Goal: Information Seeking & Learning: Learn about a topic

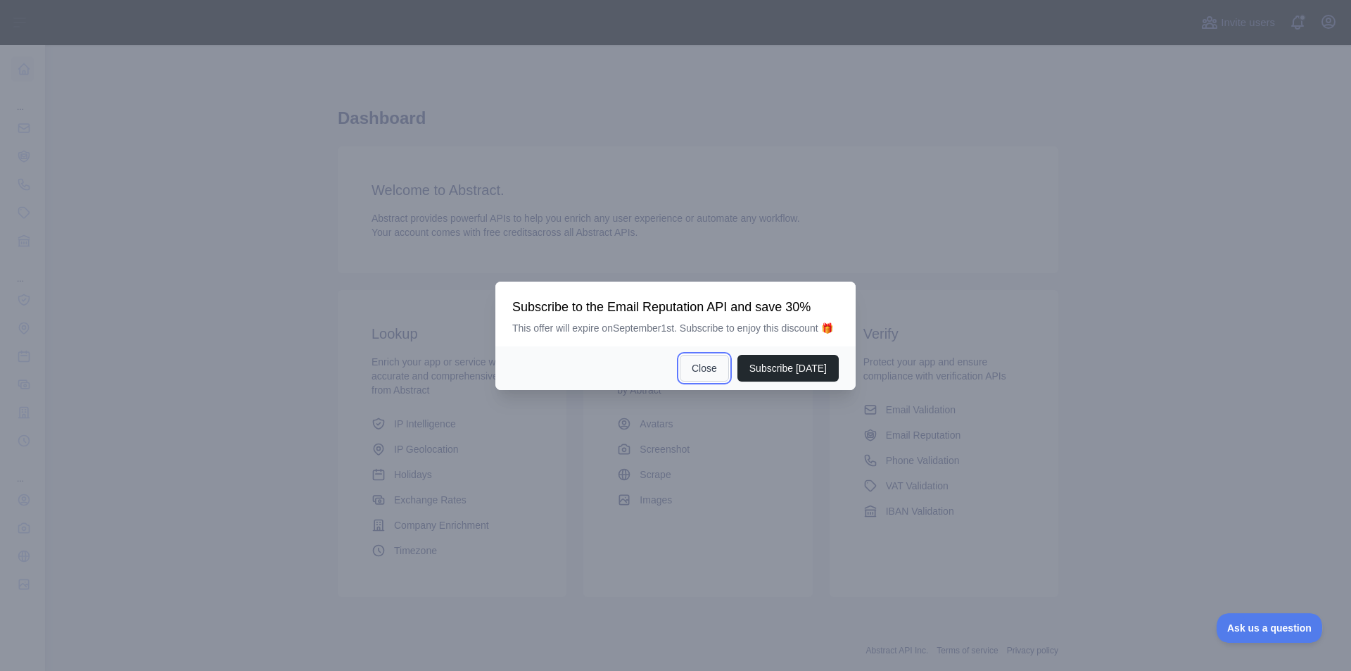
click at [723, 364] on button "Close" at bounding box center [704, 368] width 49 height 27
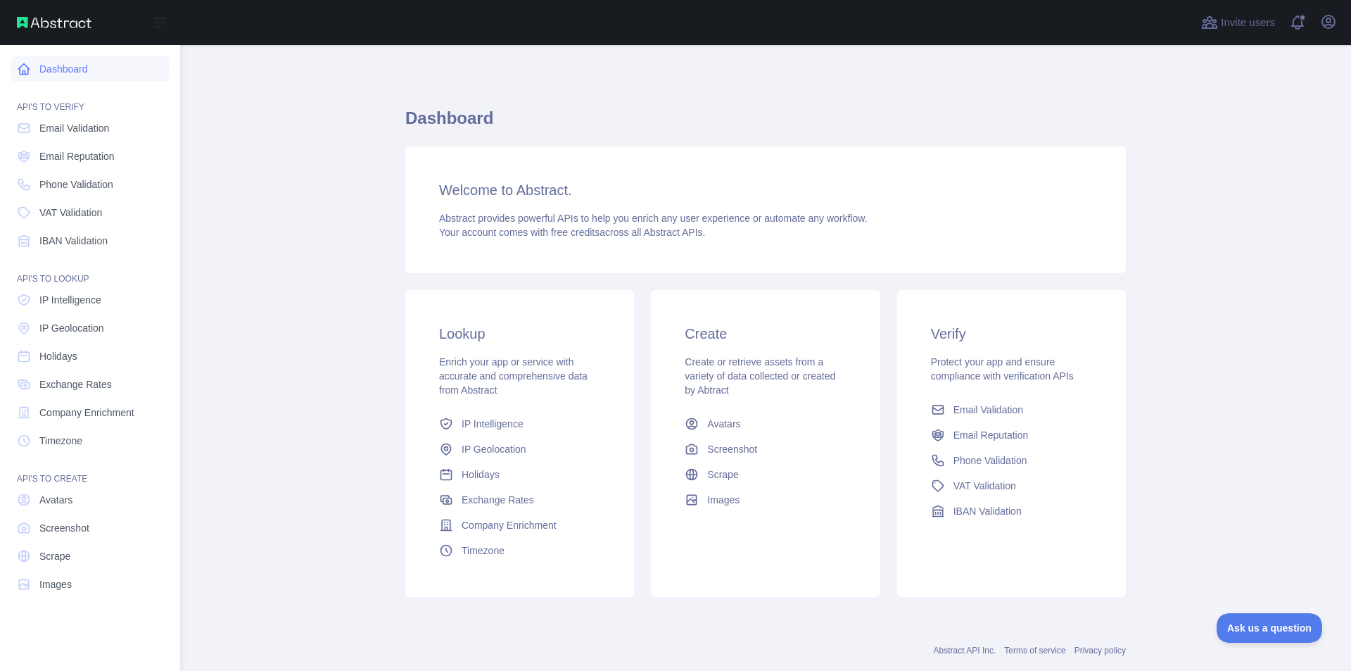
click at [34, 76] on link "Dashboard" at bounding box center [90, 68] width 158 height 25
click at [89, 155] on span "Email Reputation" at bounding box center [76, 156] width 75 height 14
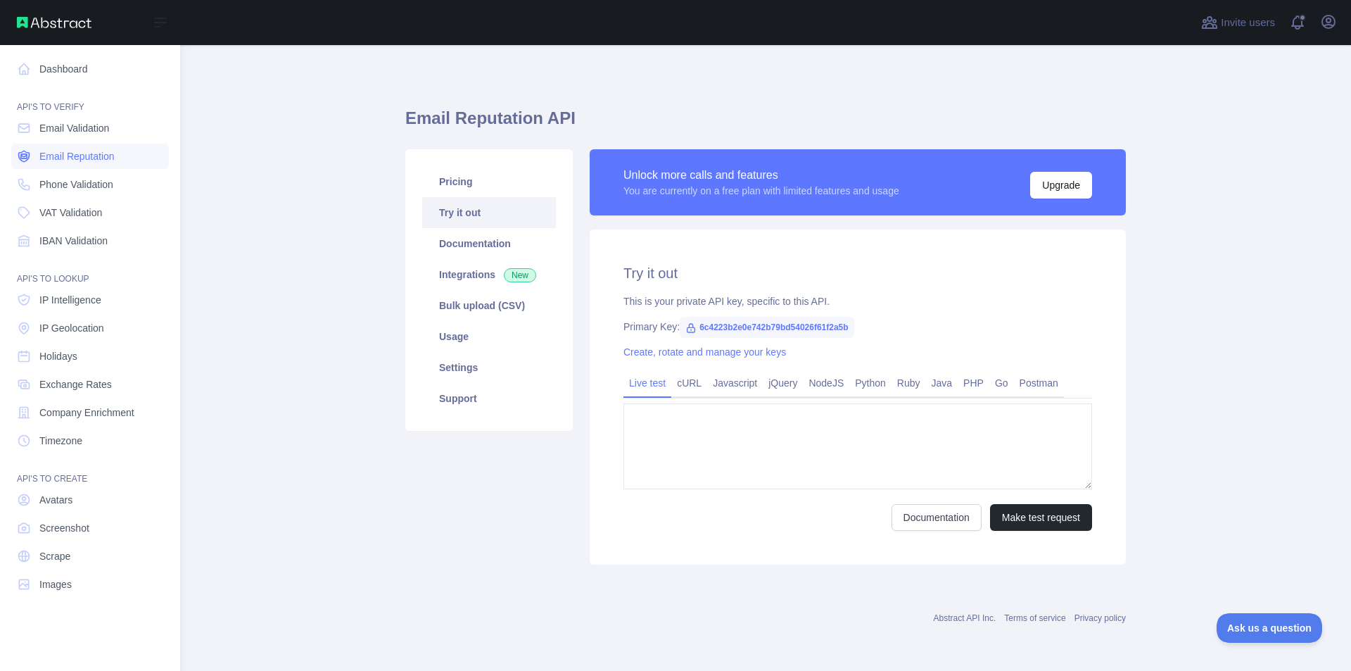
type textarea "**********"
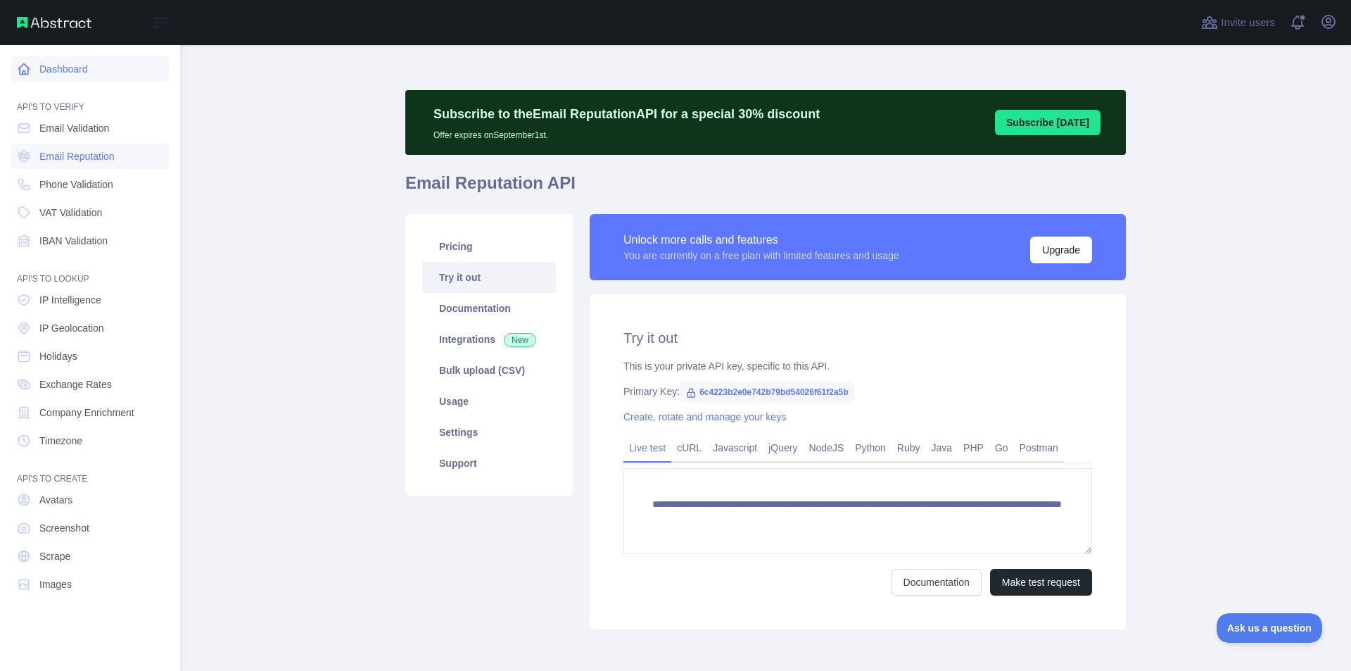
click at [115, 65] on link "Dashboard" at bounding box center [90, 68] width 158 height 25
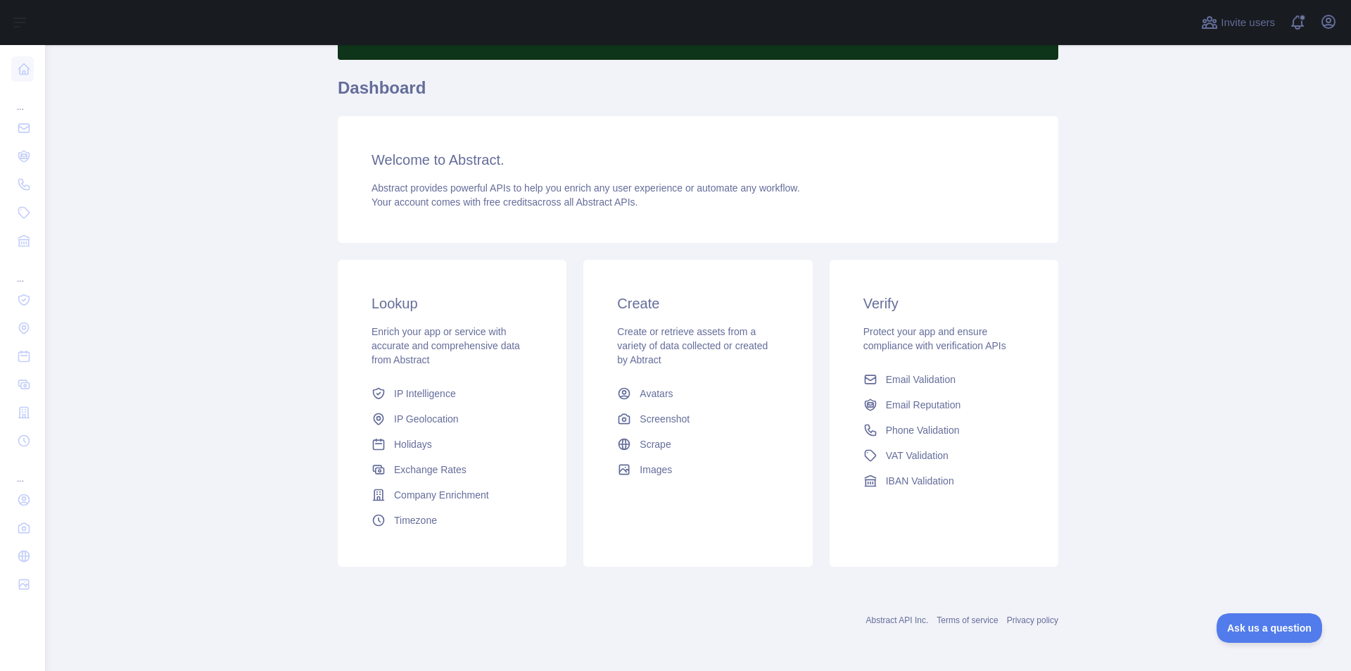
scroll to position [1, 0]
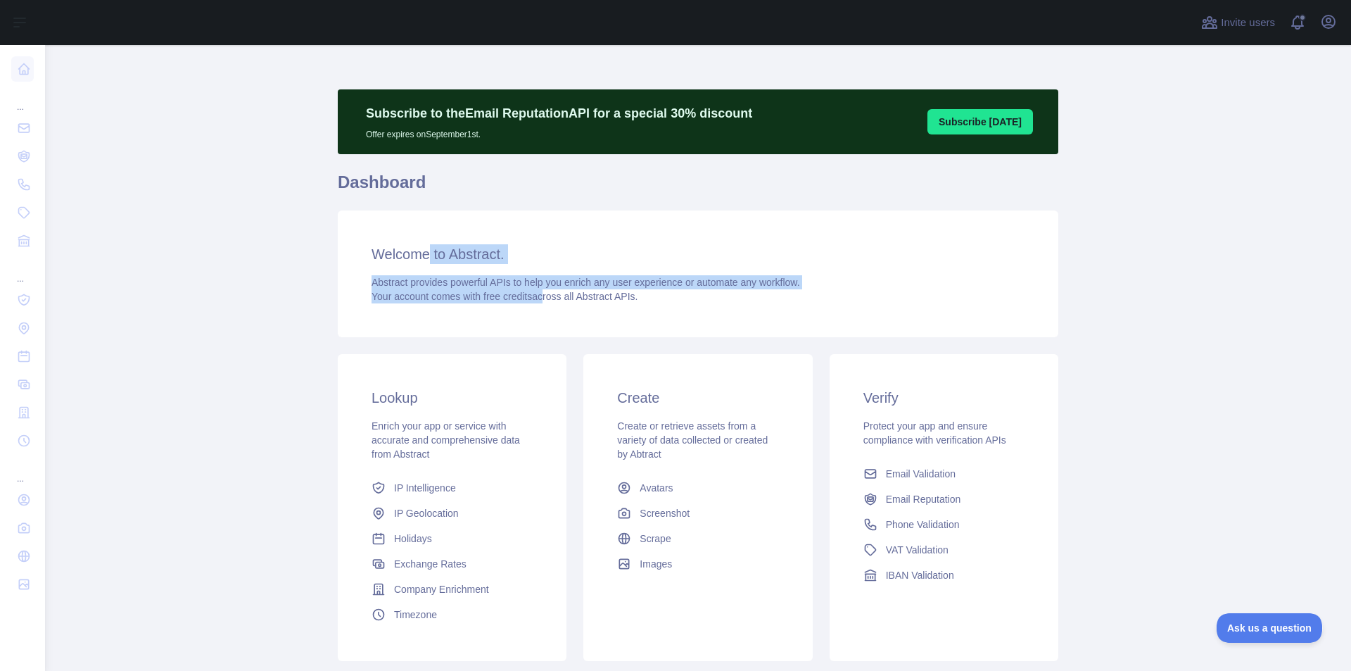
drag, startPoint x: 535, startPoint y: 305, endPoint x: 426, endPoint y: 246, distance: 123.8
click at [426, 246] on div "Welcome to Abstract. Abstract provides powerful APIs to help you enrich any use…" at bounding box center [698, 273] width 721 height 127
click at [426, 246] on h3 "Welcome to Abstract." at bounding box center [698, 254] width 653 height 20
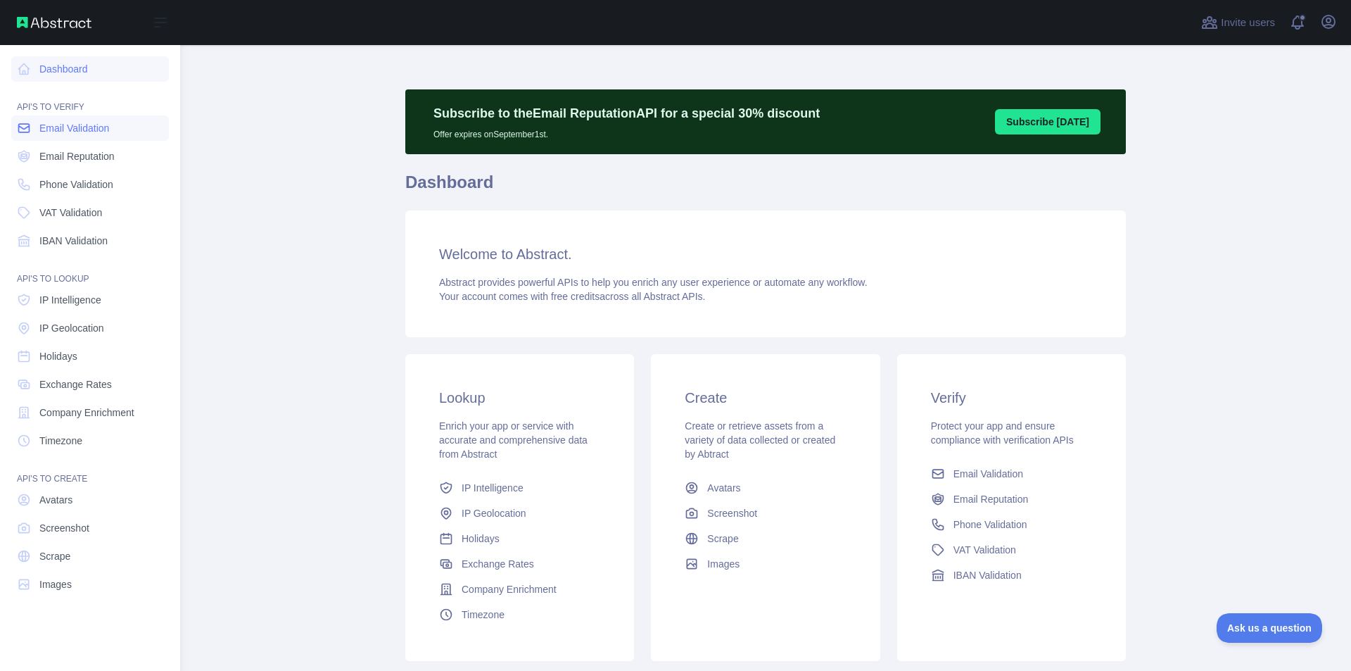
click at [82, 137] on link "Email Validation" at bounding box center [90, 127] width 158 height 25
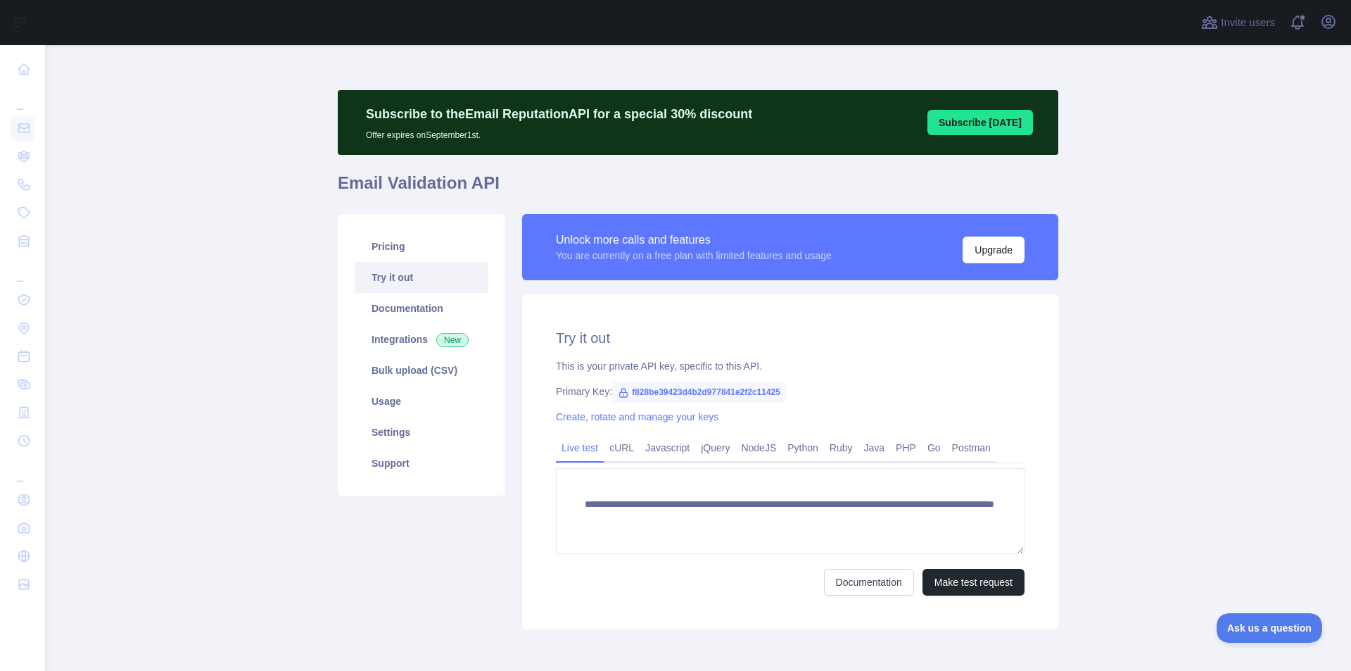
scroll to position [63, 0]
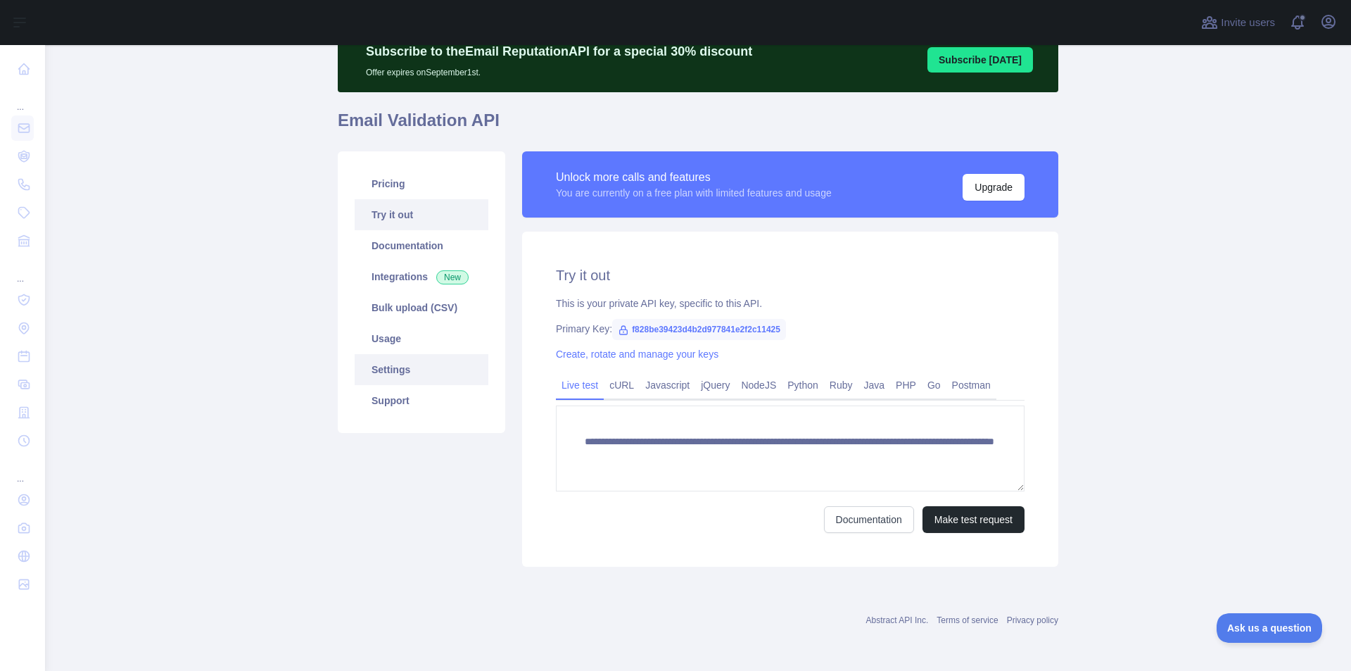
click at [428, 377] on link "Settings" at bounding box center [422, 369] width 134 height 31
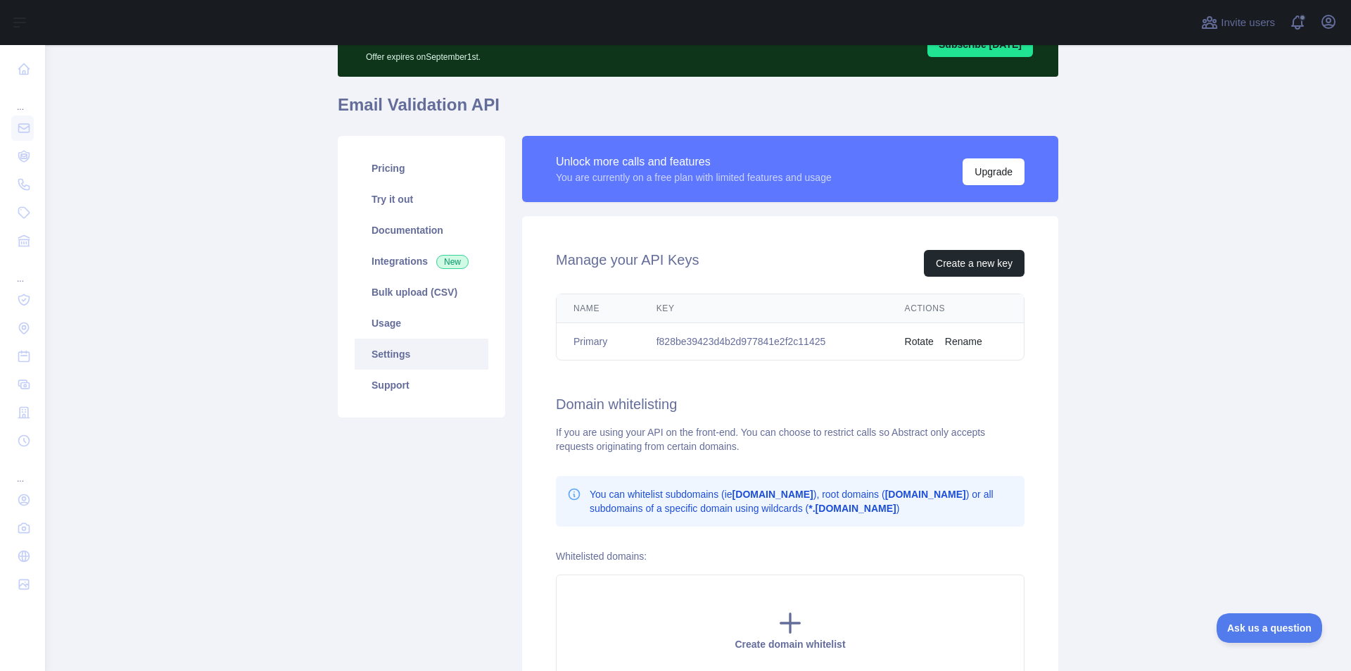
scroll to position [77, 0]
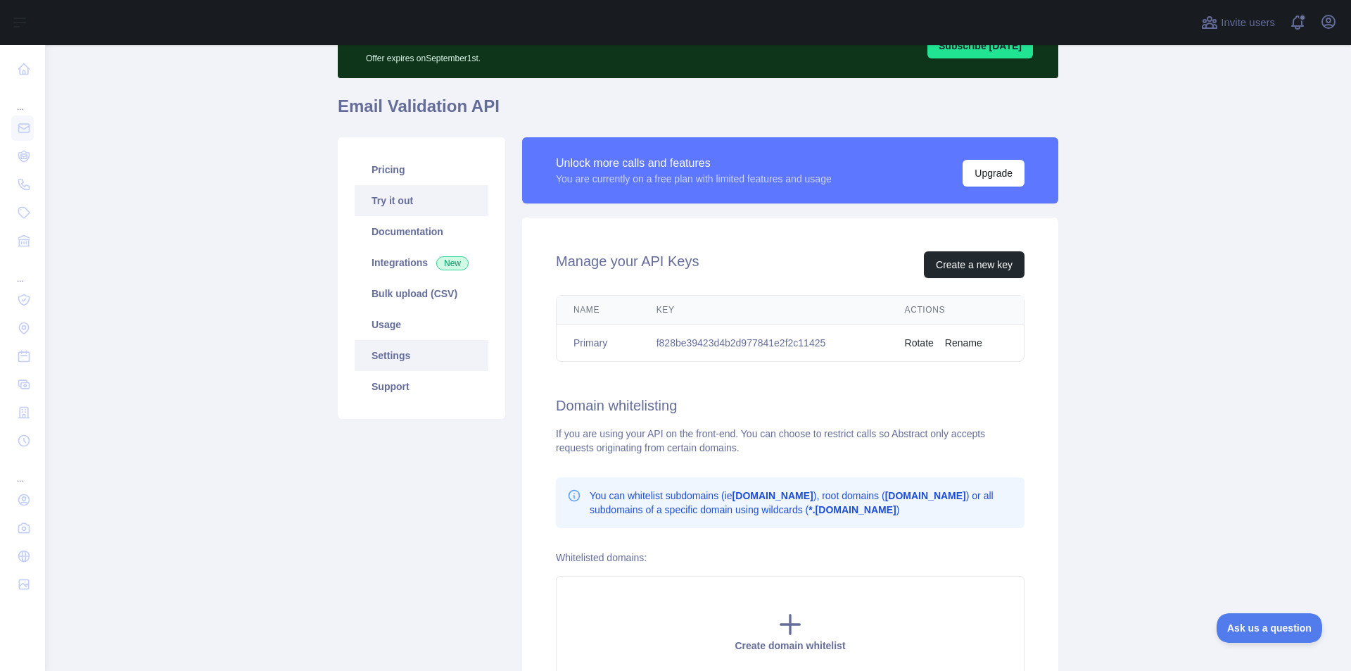
click at [400, 186] on link "Try it out" at bounding box center [422, 200] width 134 height 31
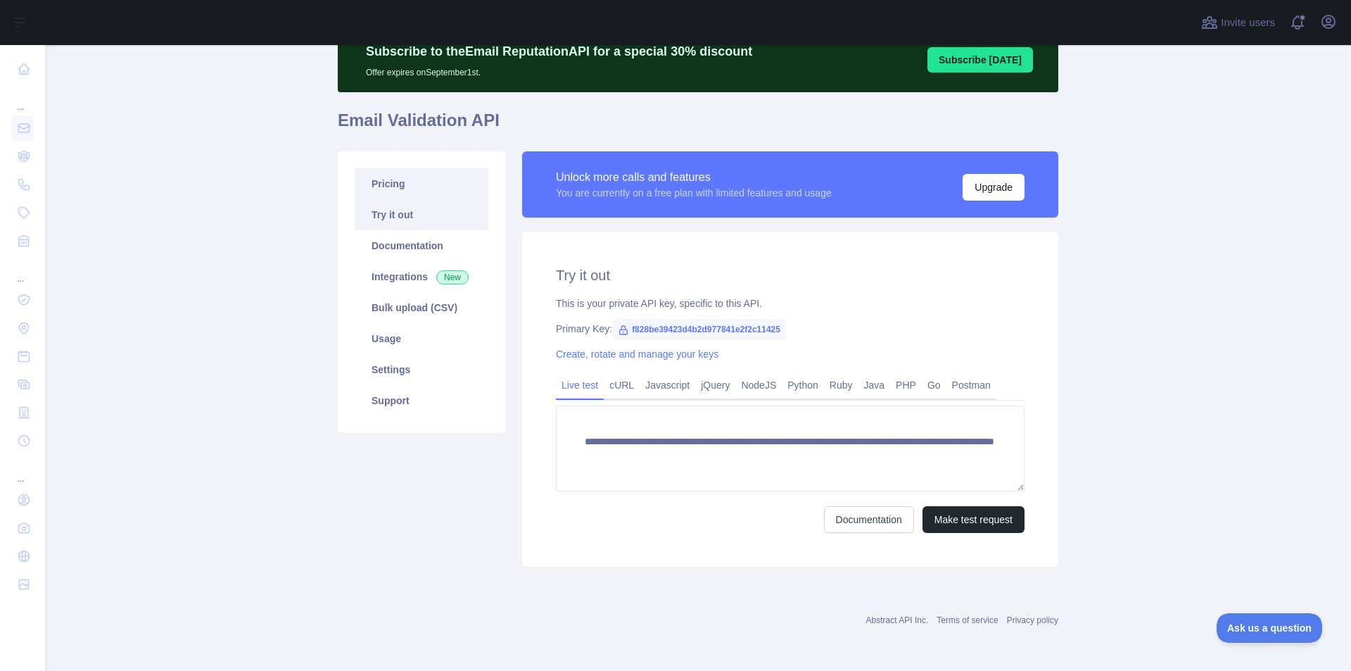
click at [392, 189] on link "Pricing" at bounding box center [422, 183] width 134 height 31
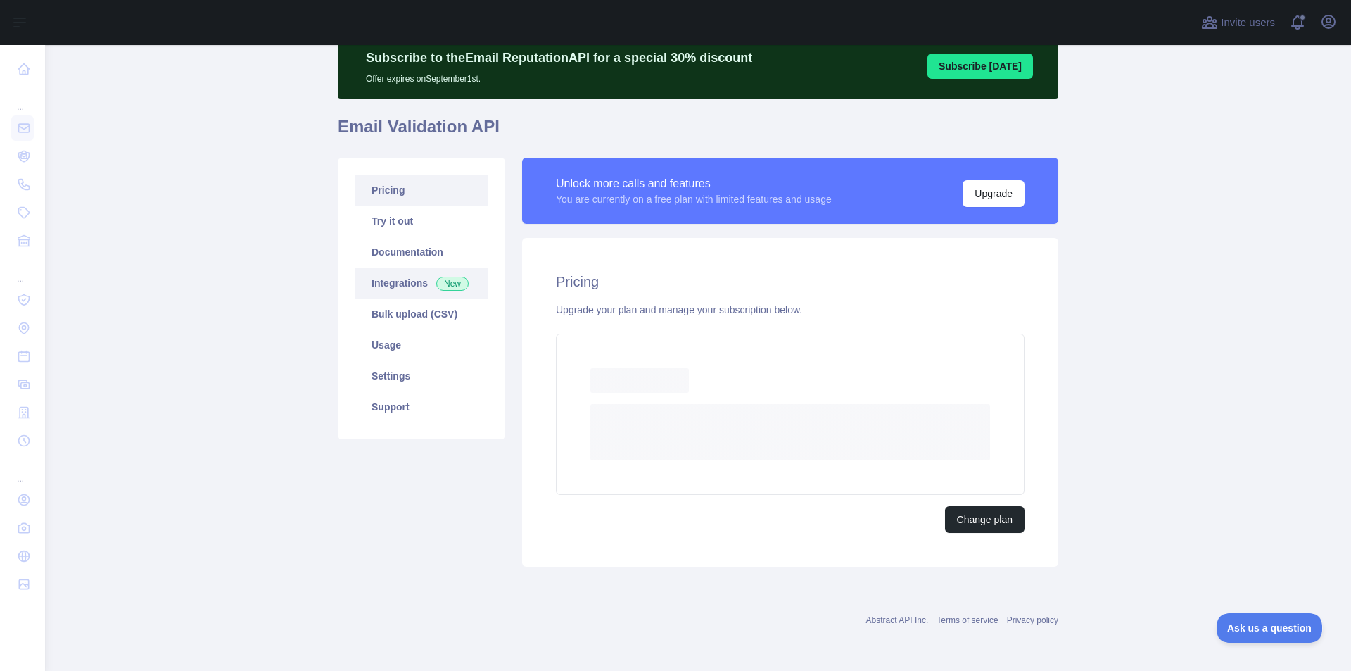
scroll to position [18, 0]
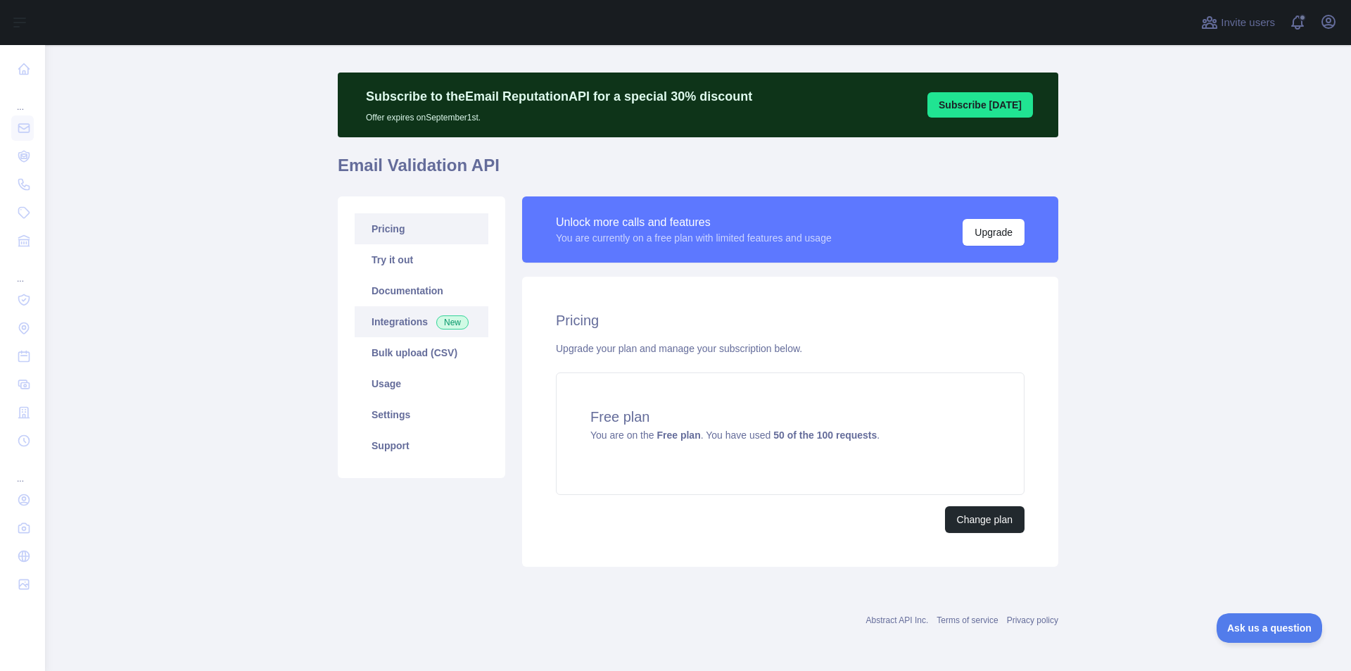
click at [397, 336] on link "Integrations New" at bounding box center [422, 321] width 134 height 31
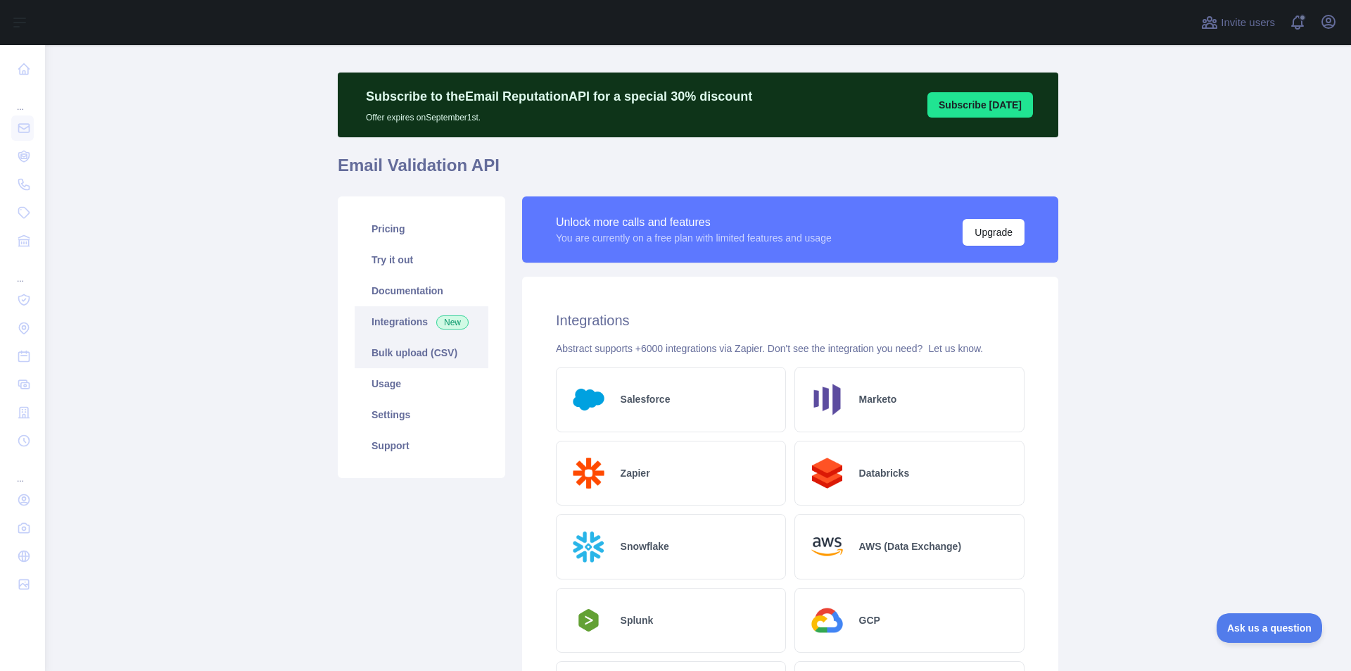
click at [408, 357] on link "Bulk upload (CSV)" at bounding box center [422, 352] width 134 height 31
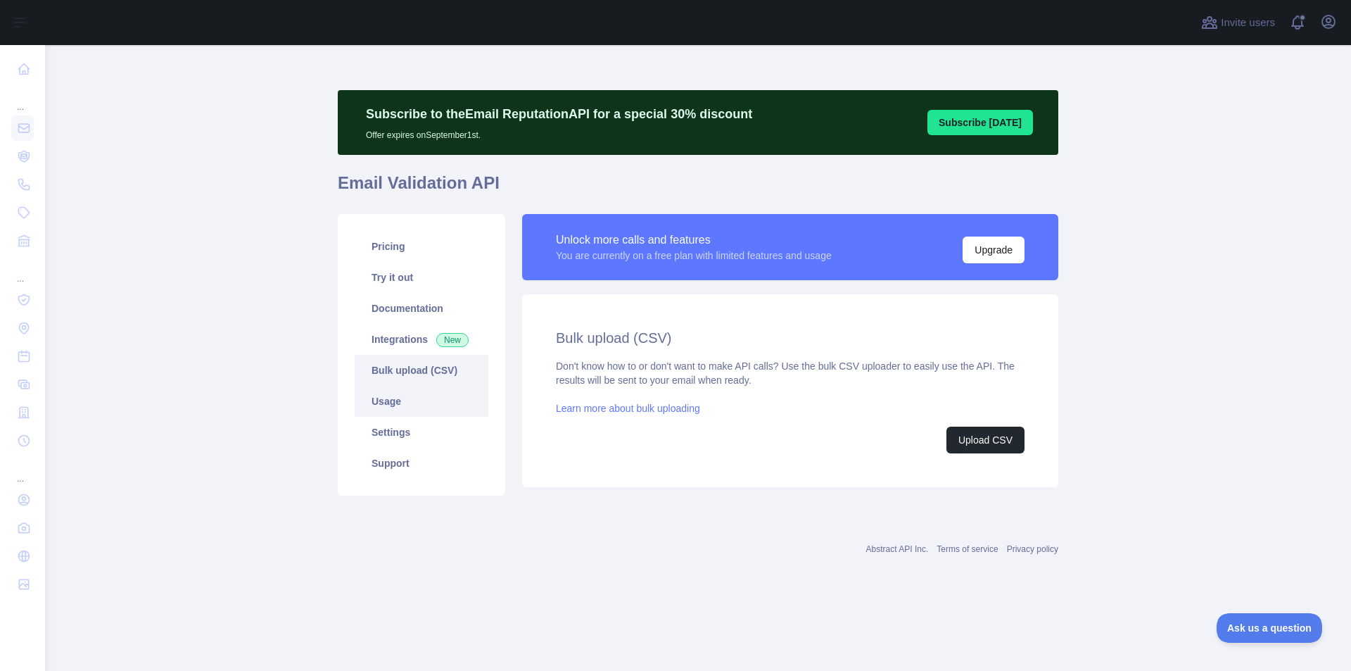
click at [391, 393] on link "Usage" at bounding box center [422, 401] width 134 height 31
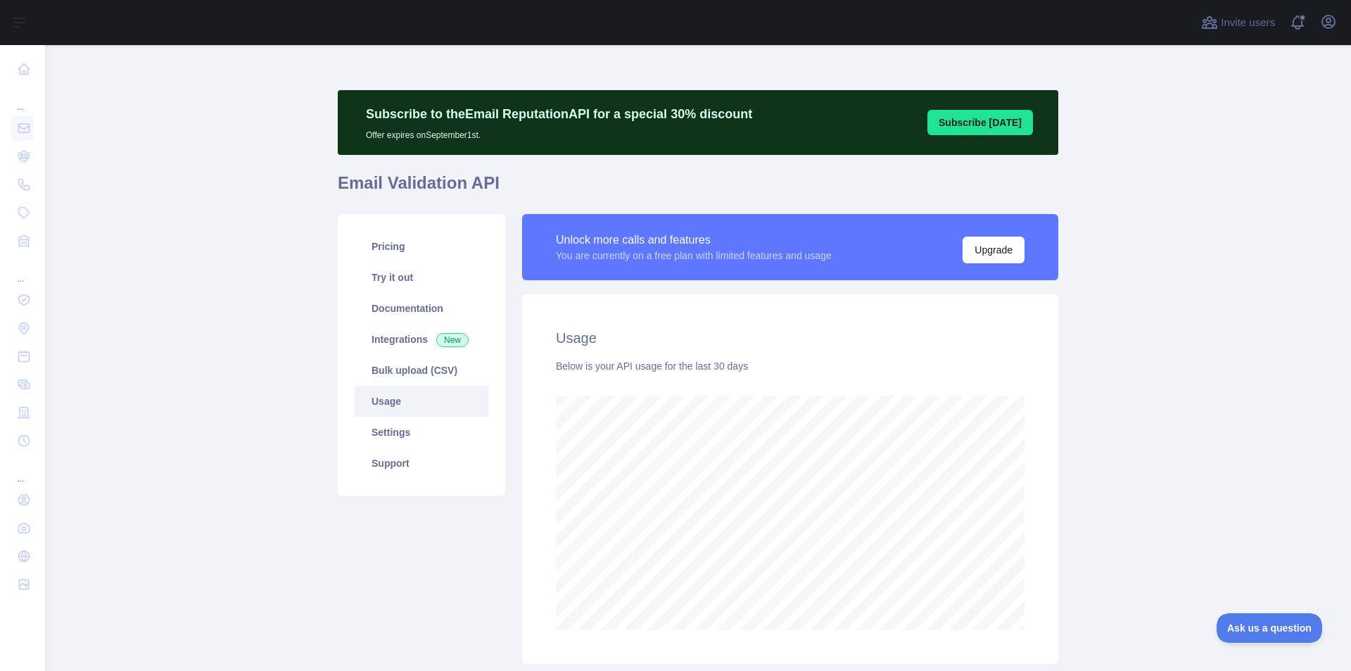
scroll to position [97, 0]
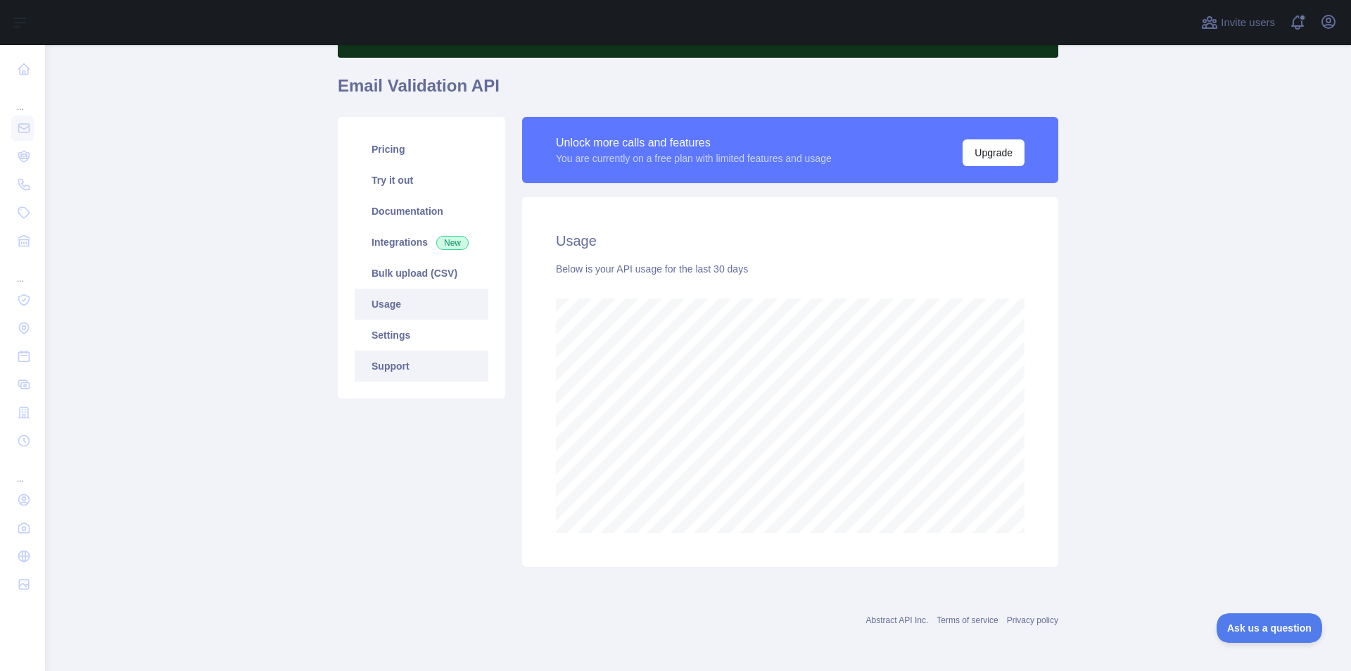
click at [429, 366] on link "Support" at bounding box center [422, 365] width 134 height 31
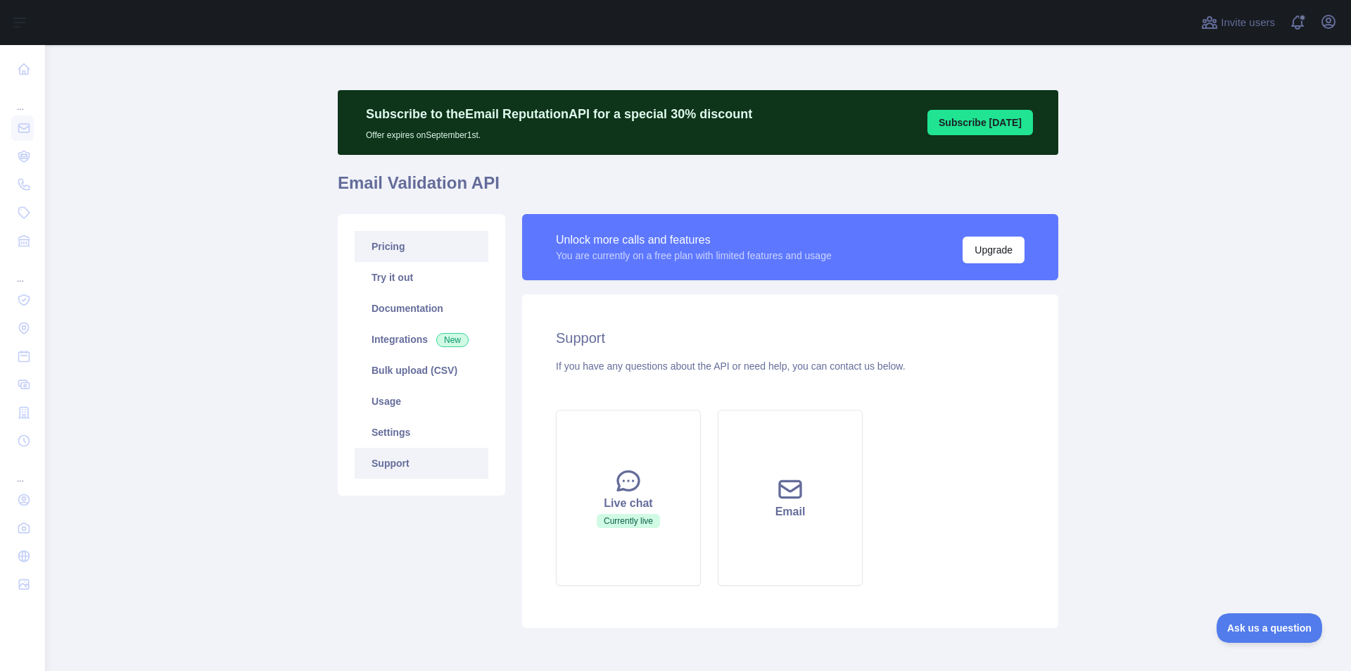
click at [394, 252] on link "Pricing" at bounding box center [422, 246] width 134 height 31
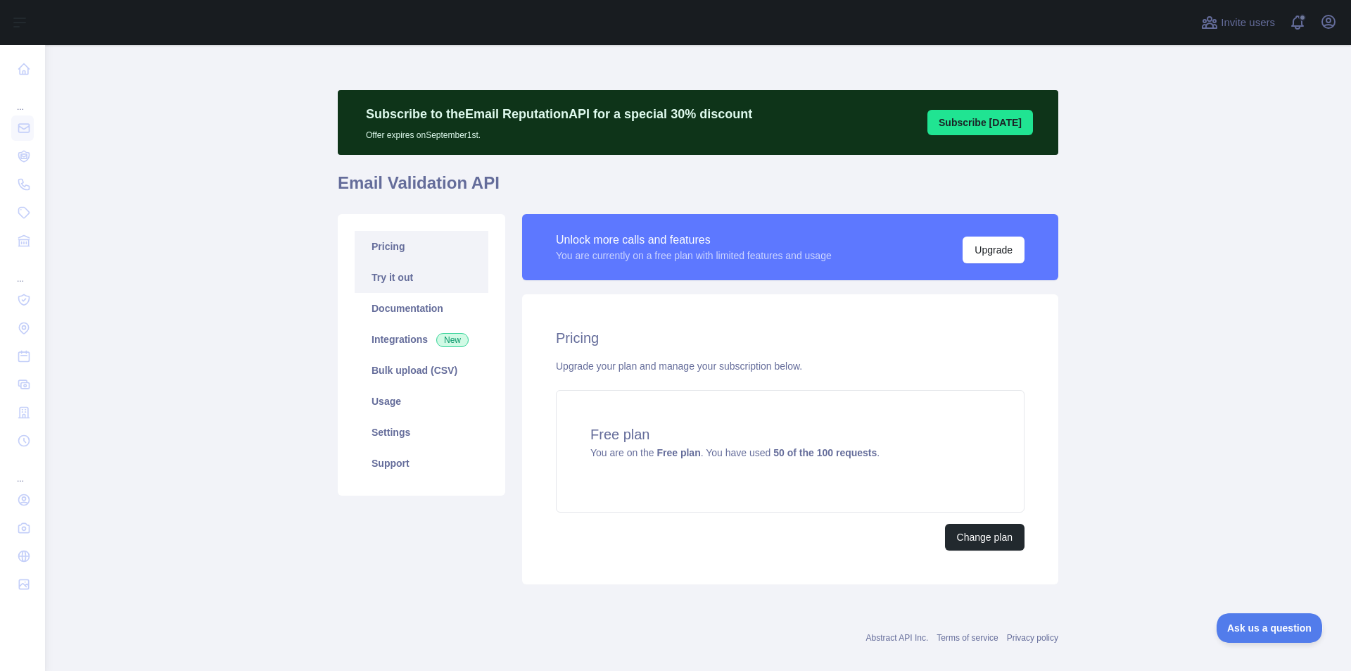
click at [393, 272] on link "Try it out" at bounding box center [422, 277] width 134 height 31
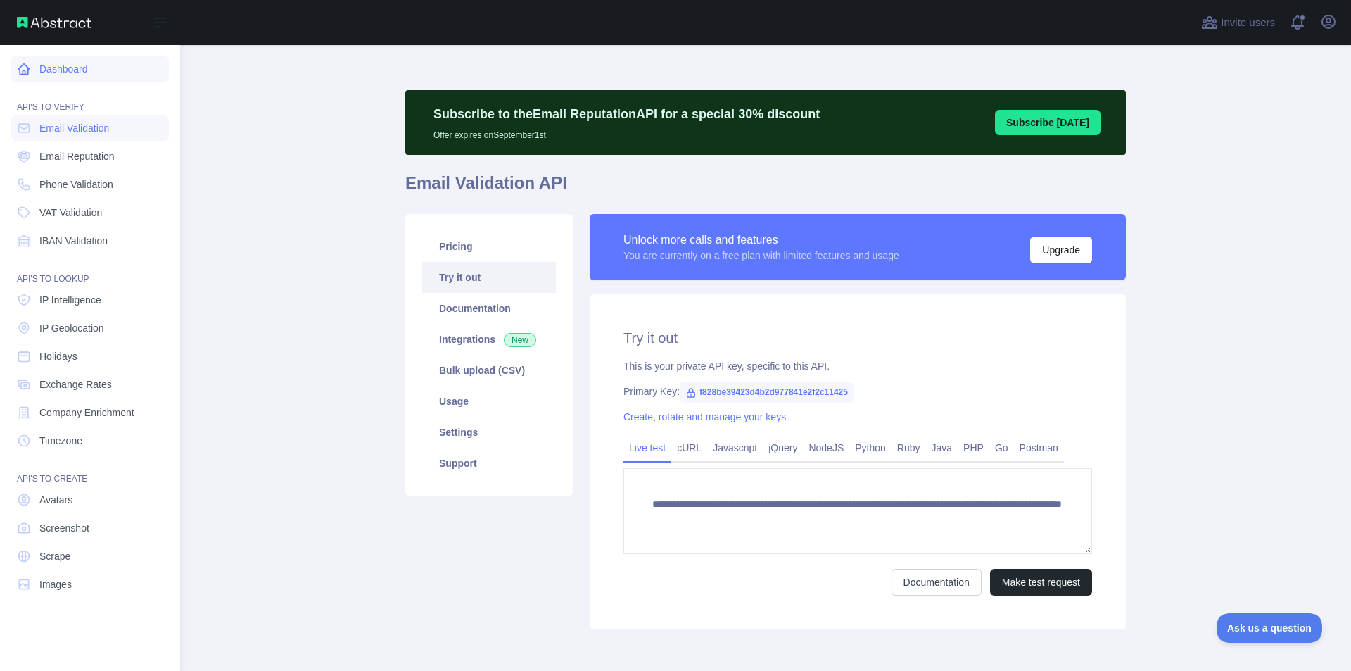
click at [74, 76] on link "Dashboard" at bounding box center [90, 68] width 158 height 25
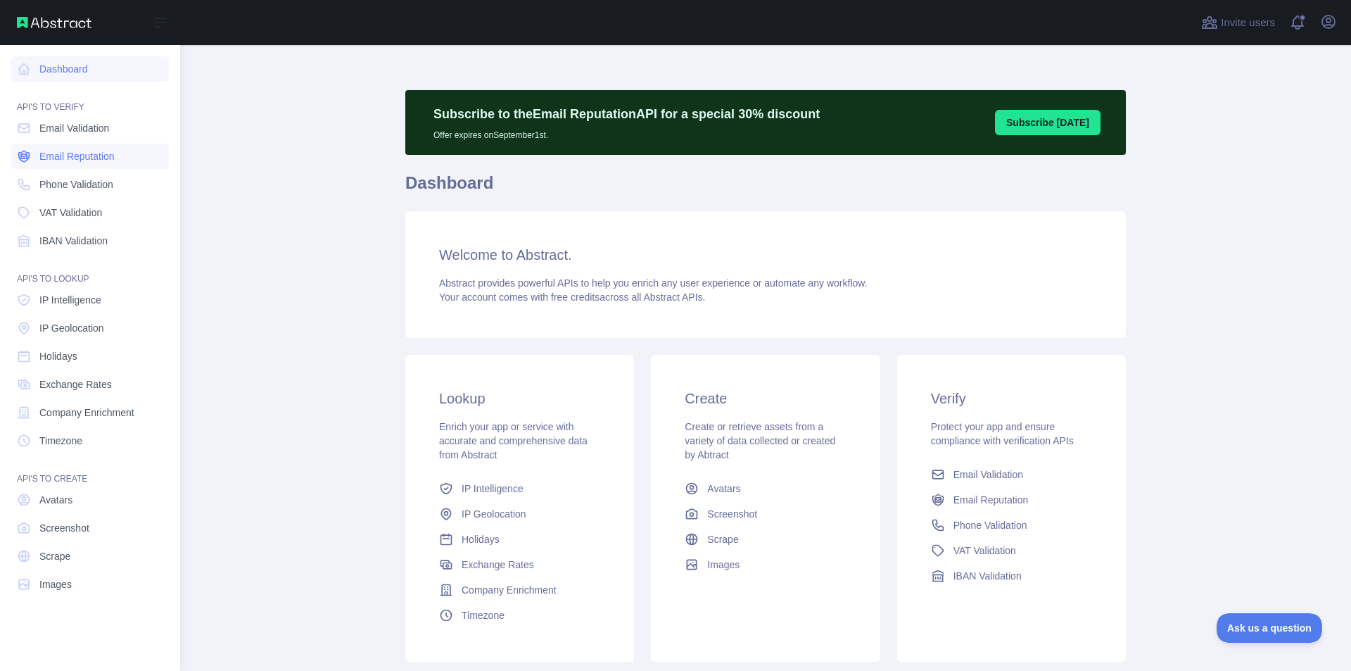
click at [86, 162] on span "Email Reputation" at bounding box center [76, 156] width 75 height 14
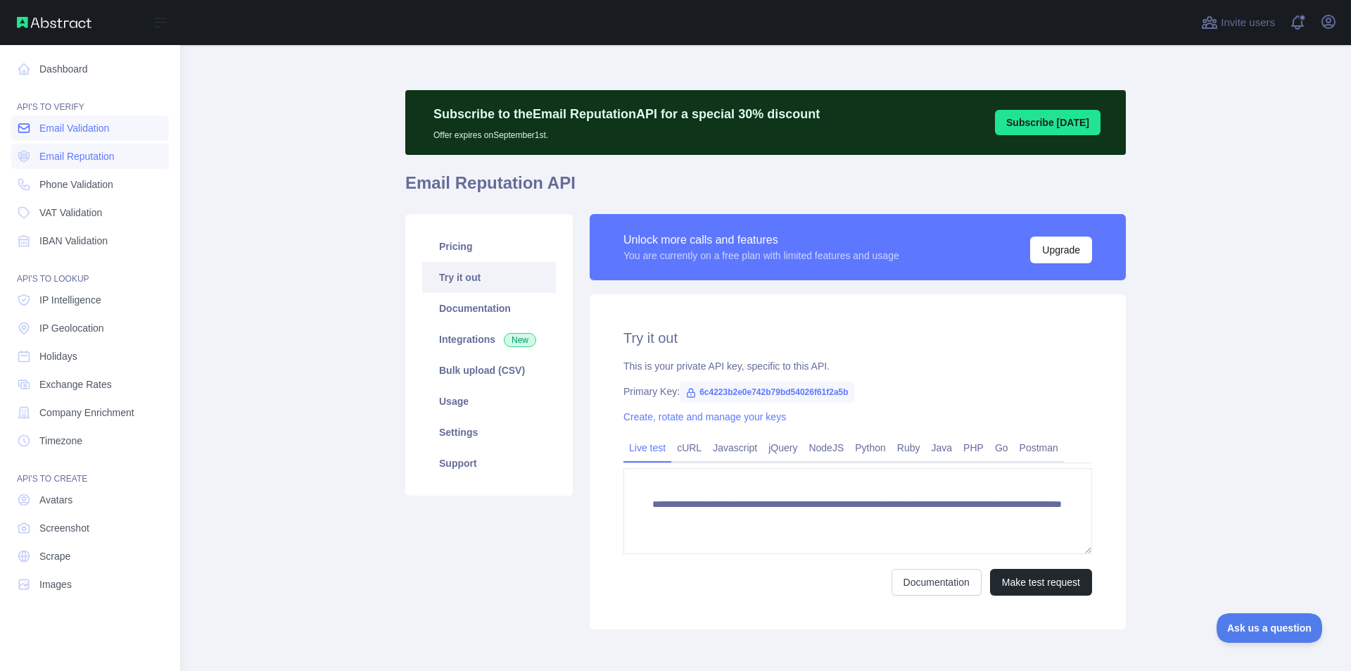
click at [74, 129] on span "Email Validation" at bounding box center [74, 128] width 70 height 14
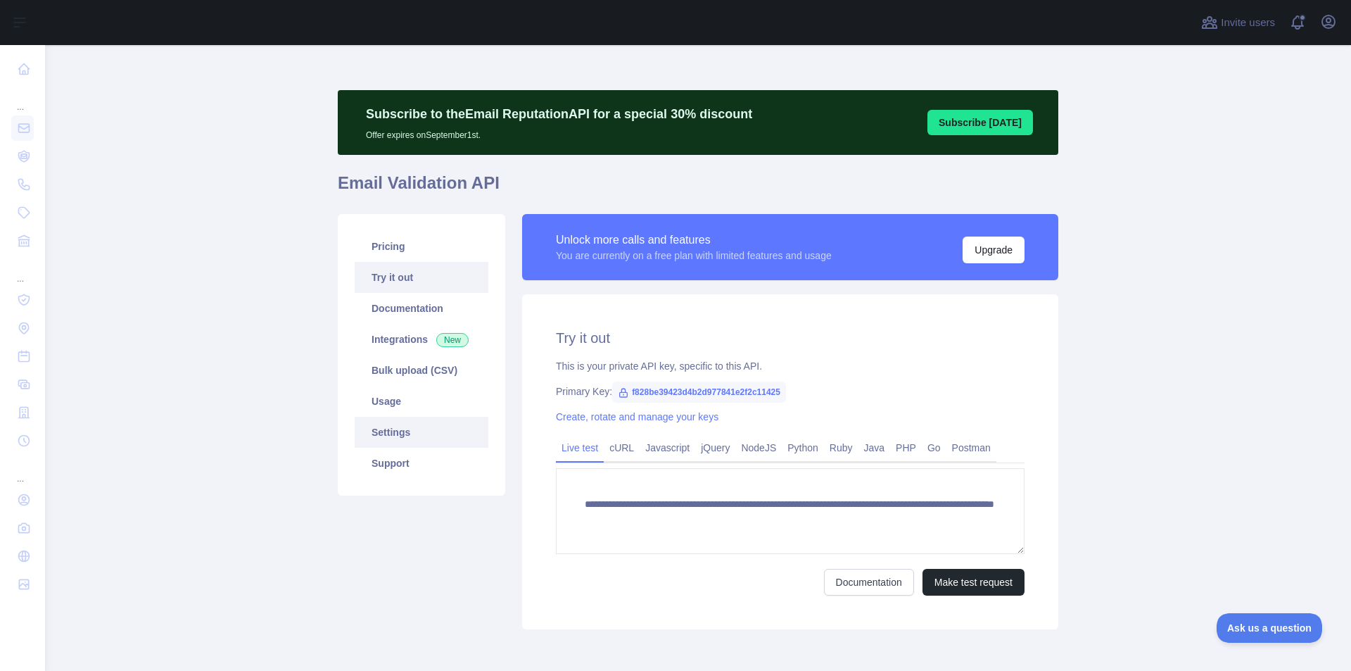
click at [387, 423] on link "Settings" at bounding box center [422, 432] width 134 height 31
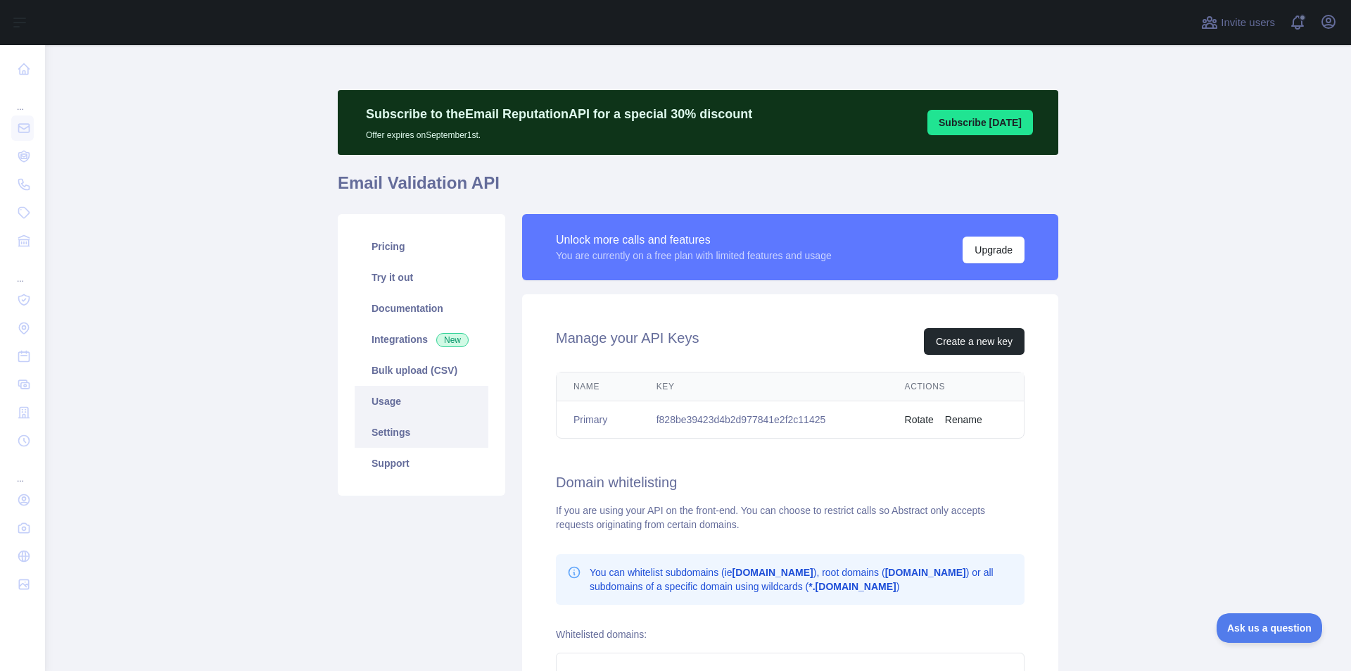
click at [390, 401] on link "Usage" at bounding box center [422, 401] width 134 height 31
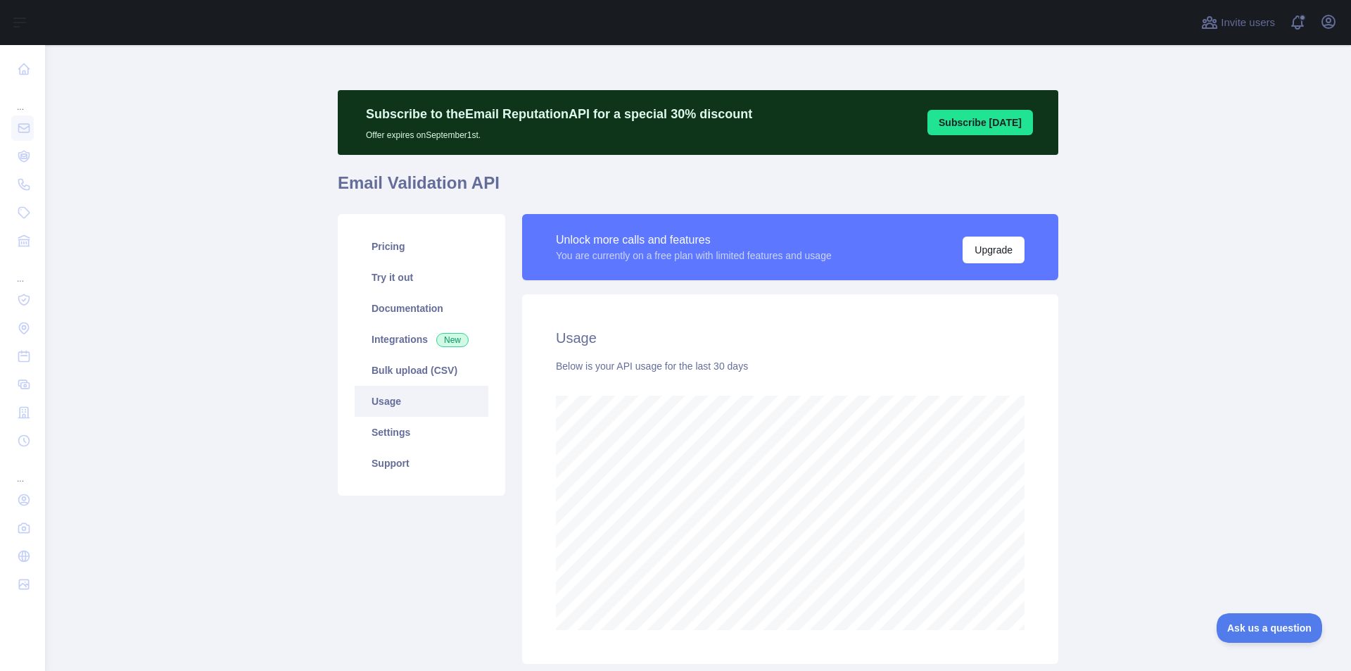
scroll to position [97, 0]
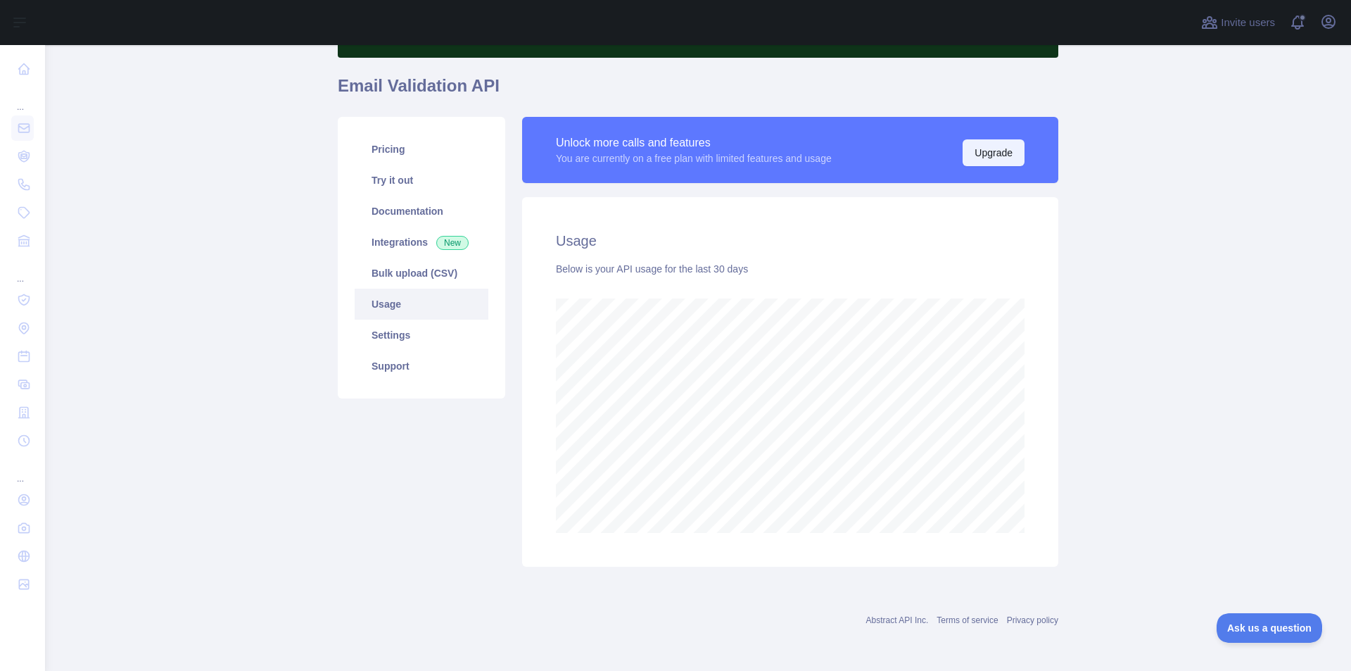
click at [982, 156] on button "Upgrade" at bounding box center [994, 152] width 62 height 27
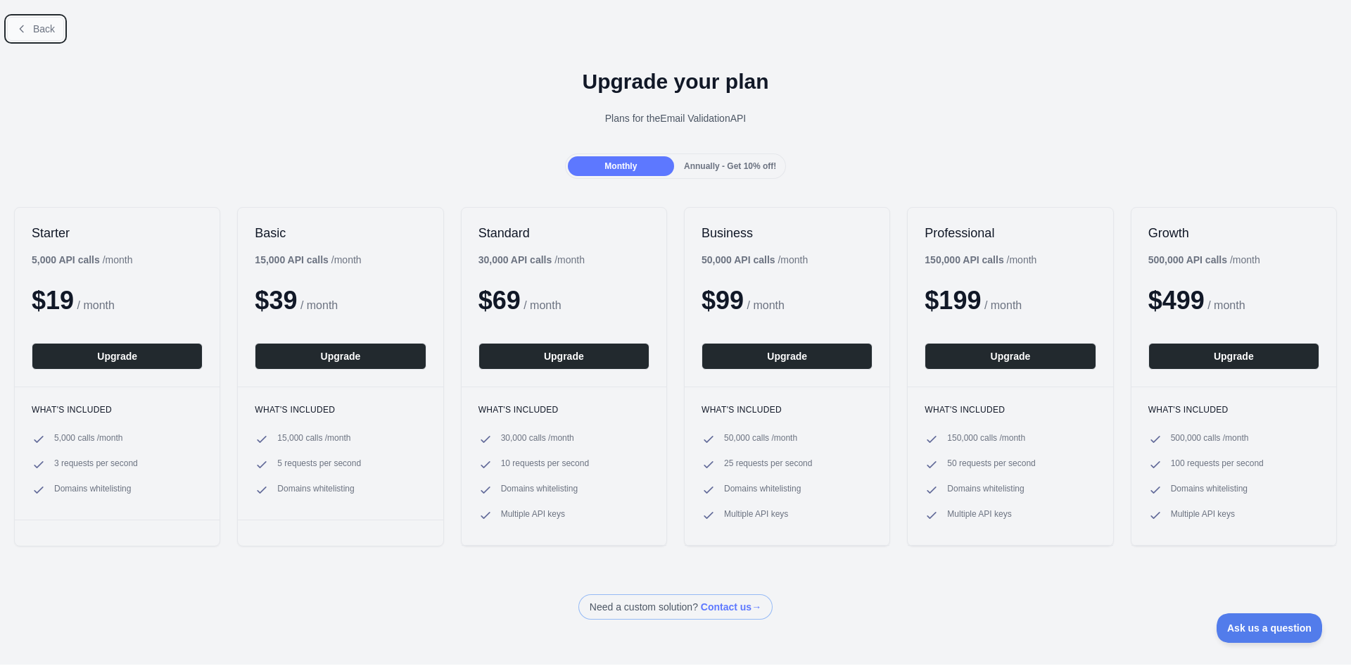
click at [27, 26] on button "Back" at bounding box center [35, 29] width 57 height 24
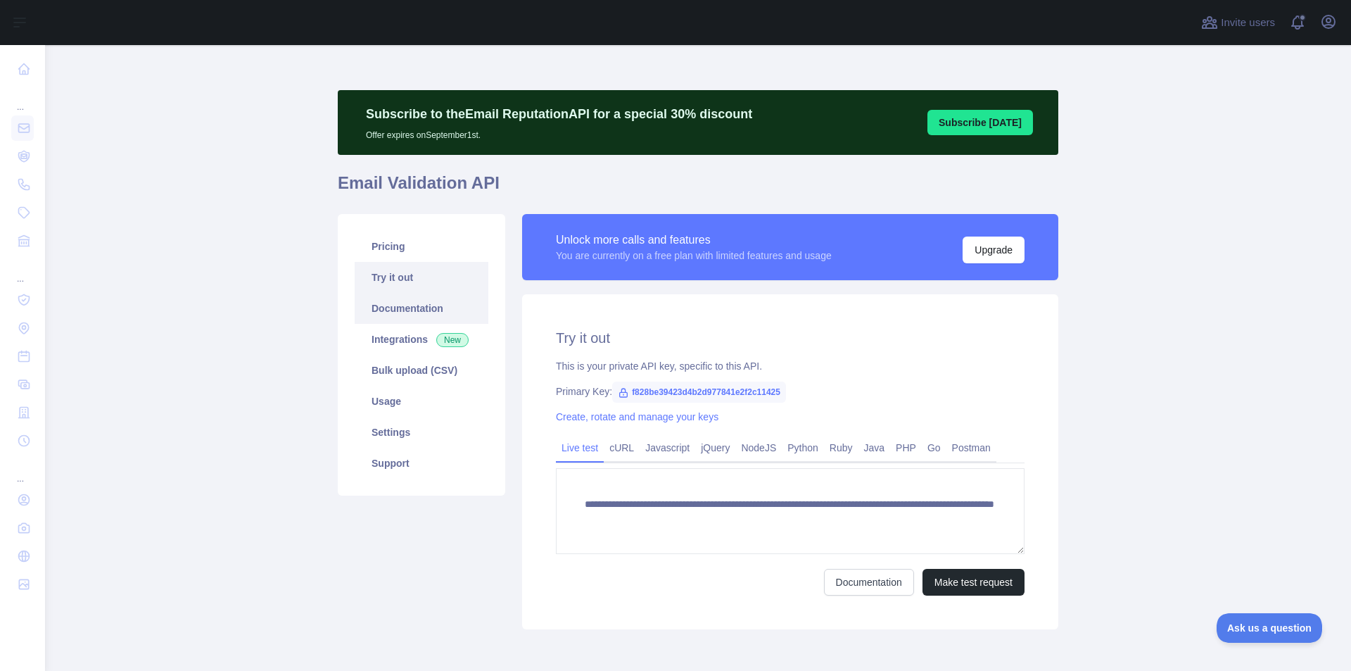
click at [429, 303] on link "Documentation" at bounding box center [422, 308] width 134 height 31
